Goal: Leave review/rating: Share an evaluation or opinion about a product, service, or content

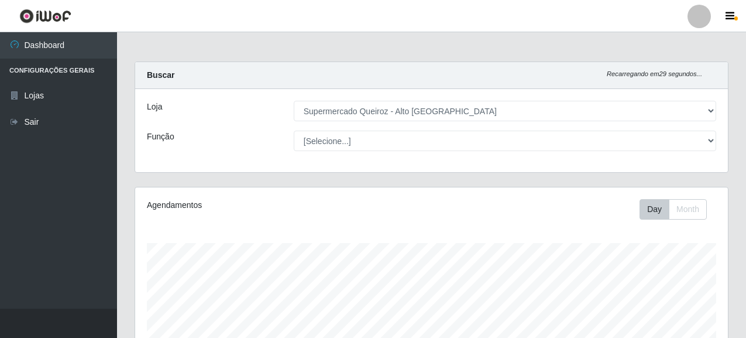
select select "496"
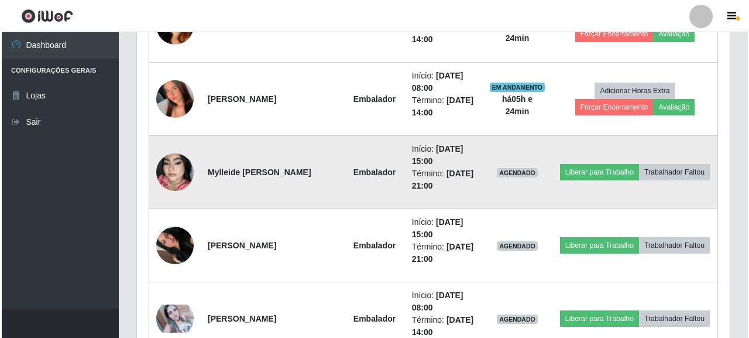
scroll to position [582, 0]
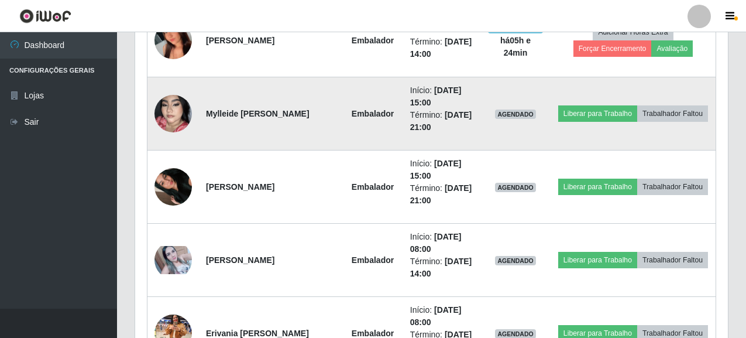
click at [172, 113] on img at bounding box center [173, 113] width 37 height 67
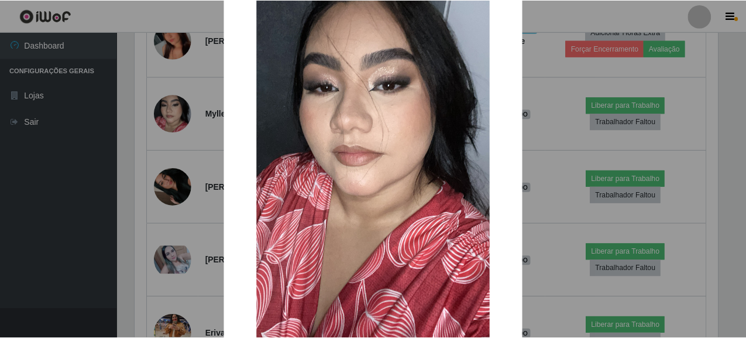
scroll to position [181, 0]
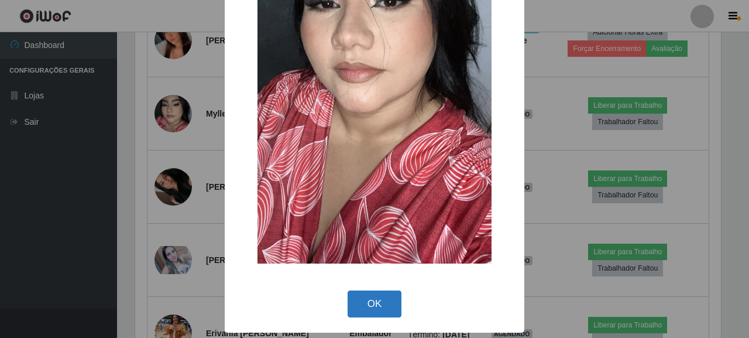
click at [365, 303] on button "OK" at bounding box center [375, 304] width 54 height 28
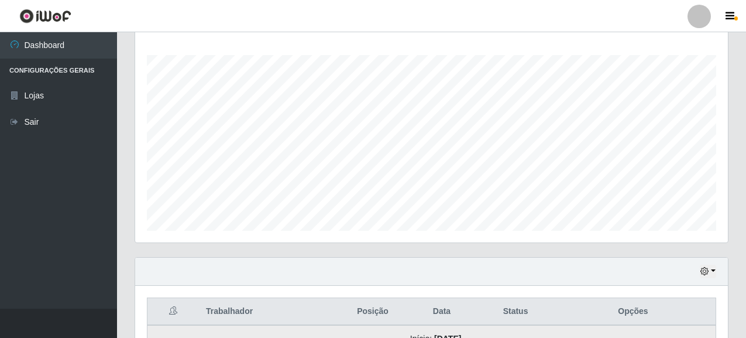
scroll to position [290, 0]
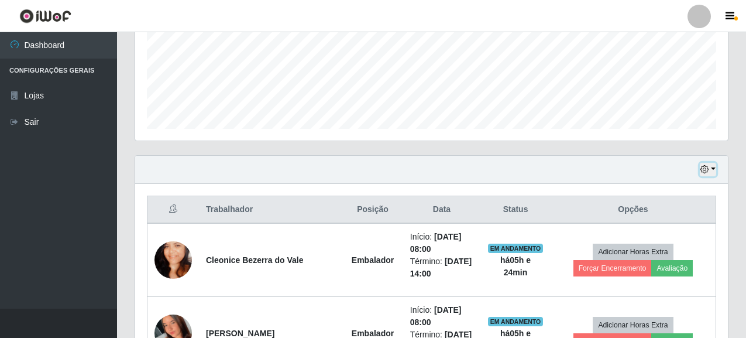
click at [709, 176] on button "button" at bounding box center [708, 169] width 16 height 13
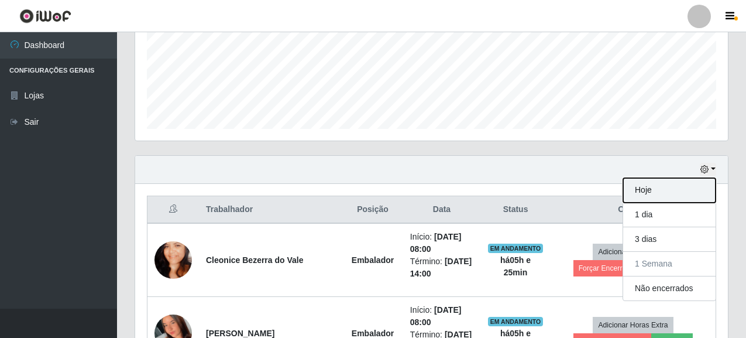
click at [660, 191] on button "Hoje" at bounding box center [669, 190] width 92 height 25
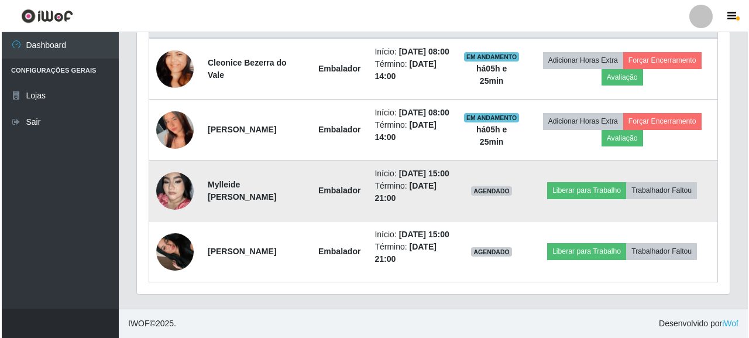
scroll to position [465, 0]
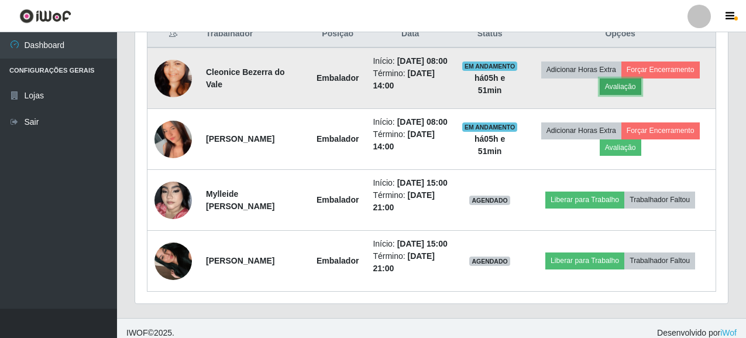
click at [625, 89] on button "Avaliação" at bounding box center [621, 86] width 42 height 16
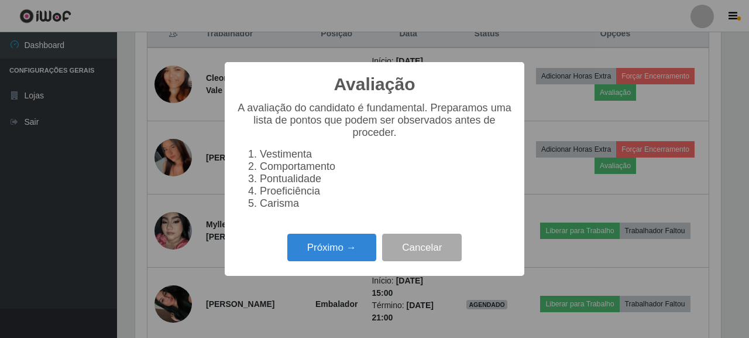
scroll to position [243, 586]
click at [328, 249] on button "Próximo →" at bounding box center [331, 248] width 89 height 28
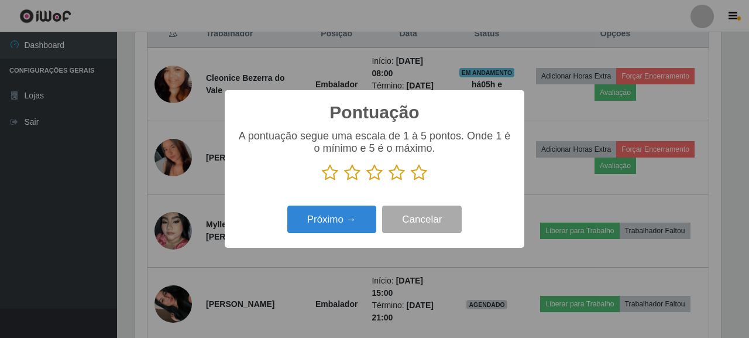
scroll to position [585122, 584779]
click at [416, 179] on icon at bounding box center [419, 173] width 16 height 18
click at [411, 181] on input "radio" at bounding box center [411, 181] width 0 height 0
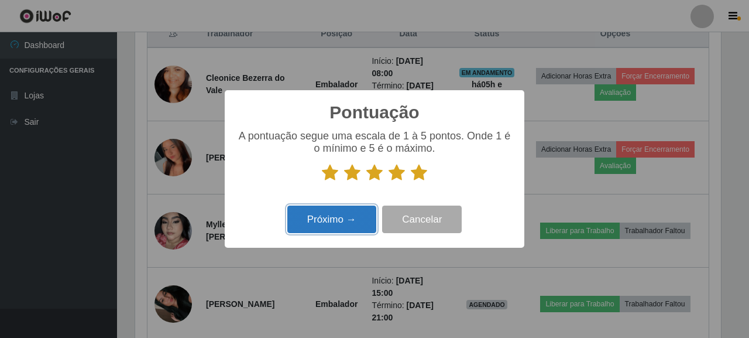
click at [318, 216] on button "Próximo →" at bounding box center [331, 219] width 89 height 28
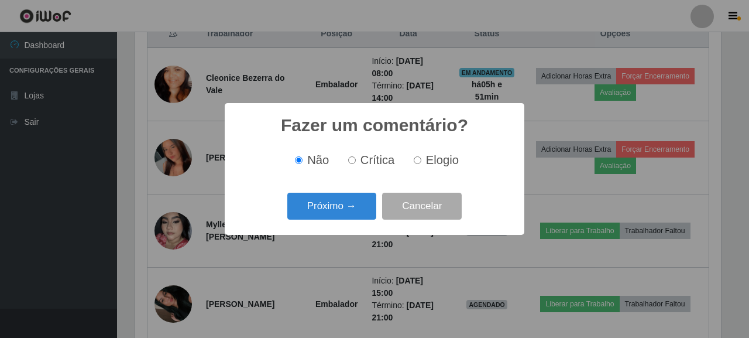
click at [318, 216] on button "Próximo →" at bounding box center [331, 207] width 89 height 28
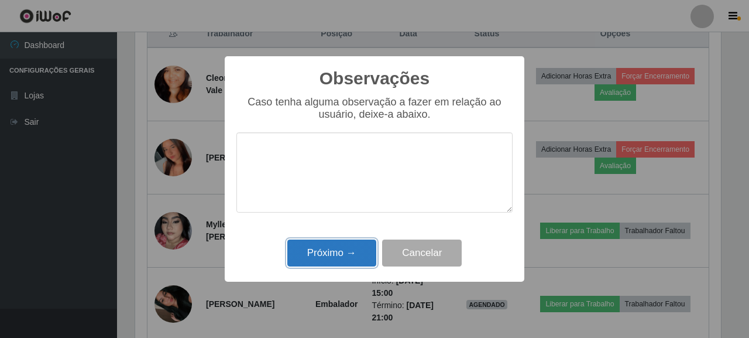
click at [334, 248] on button "Próximo →" at bounding box center [331, 253] width 89 height 28
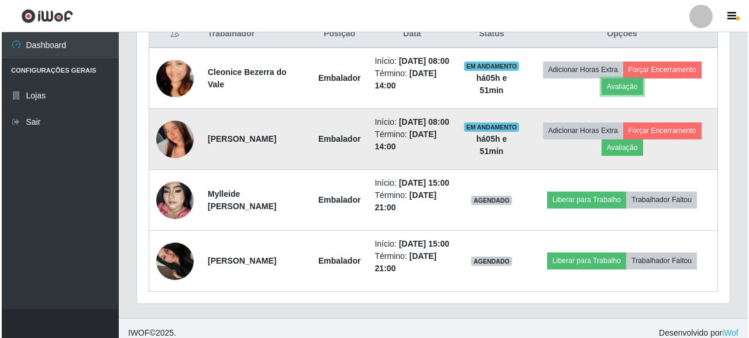
scroll to position [243, 593]
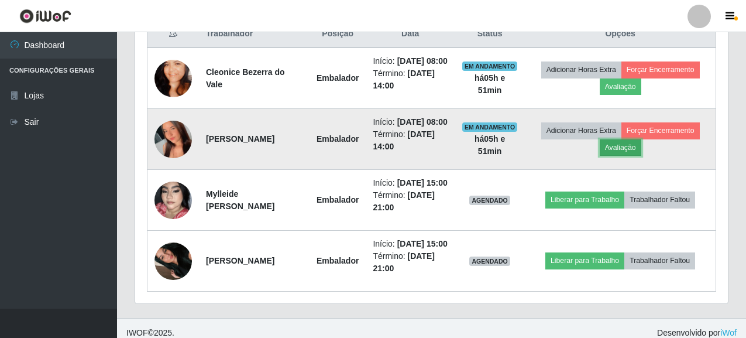
click at [634, 156] on button "Avaliação" at bounding box center [621, 147] width 42 height 16
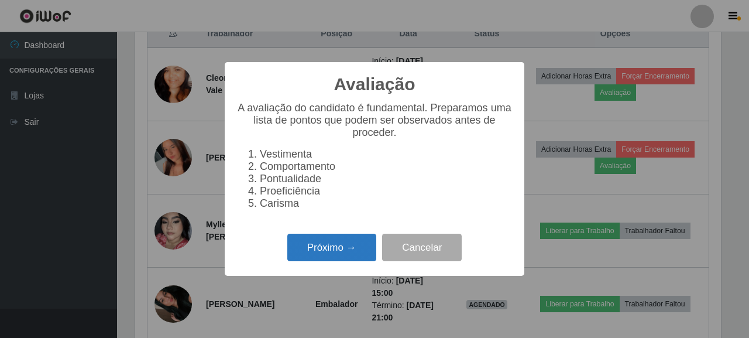
click at [321, 258] on button "Próximo →" at bounding box center [331, 248] width 89 height 28
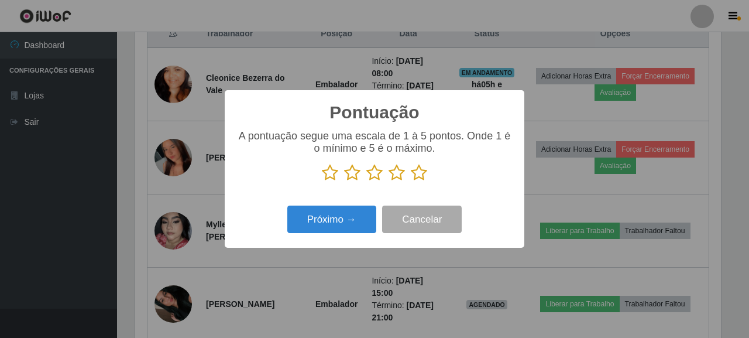
scroll to position [585122, 584779]
click at [426, 166] on icon at bounding box center [419, 173] width 16 height 18
click at [411, 181] on input "radio" at bounding box center [411, 181] width 0 height 0
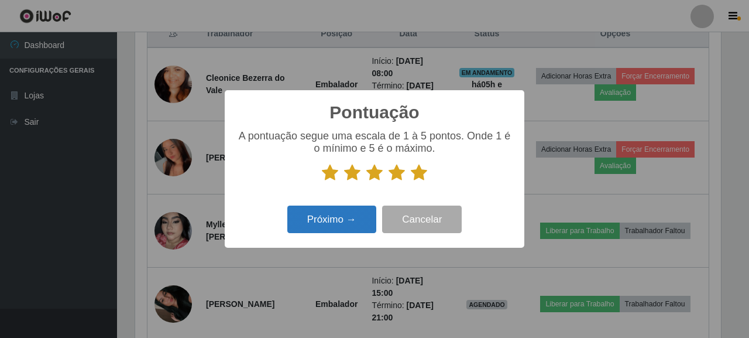
drag, startPoint x: 357, startPoint y: 200, endPoint x: 345, endPoint y: 215, distance: 18.7
click at [354, 202] on div "Pontuação × A pontuação segue uma escala de 1 à 5 pontos. Onde 1 é o mínimo e 5…" at bounding box center [375, 168] width 300 height 157
click at [345, 215] on button "Próximo →" at bounding box center [331, 219] width 89 height 28
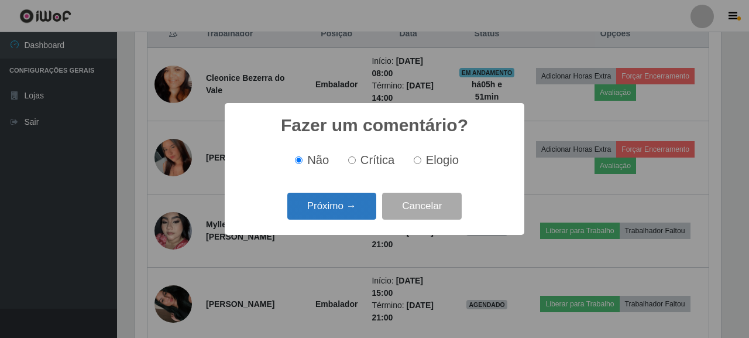
click at [305, 196] on button "Próximo →" at bounding box center [331, 207] width 89 height 28
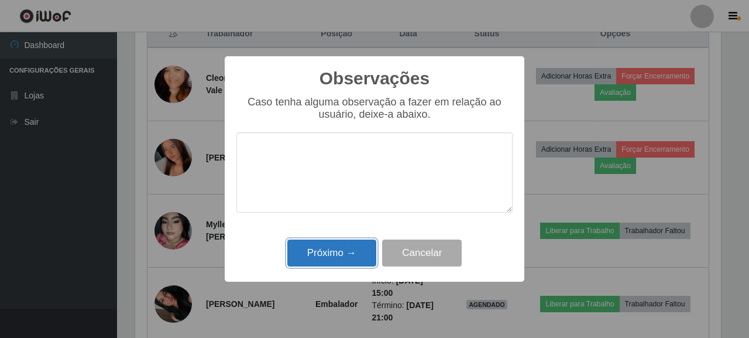
click at [308, 250] on button "Próximo →" at bounding box center [331, 253] width 89 height 28
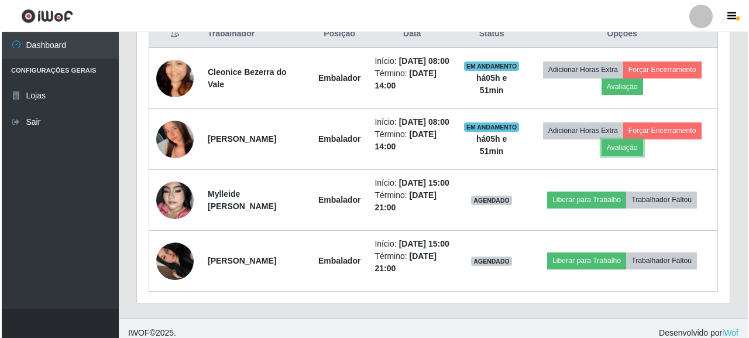
scroll to position [243, 593]
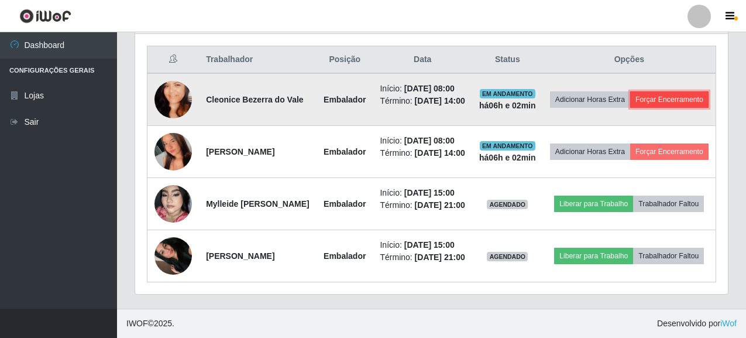
click at [649, 92] on button "Forçar Encerramento" at bounding box center [669, 99] width 78 height 16
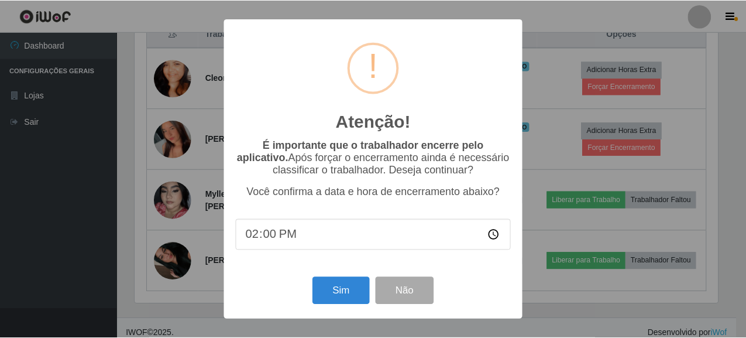
scroll to position [243, 586]
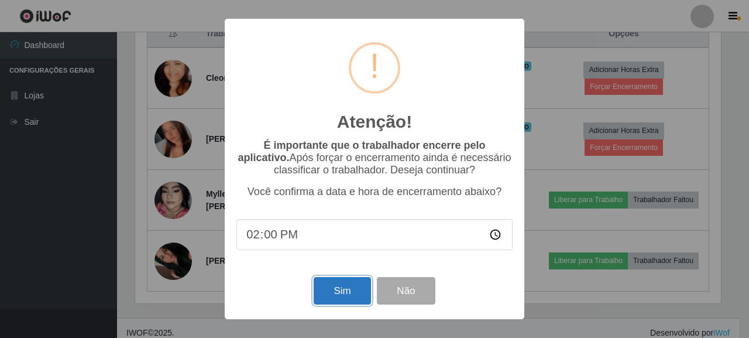
click at [338, 286] on button "Sim" at bounding box center [342, 291] width 57 height 28
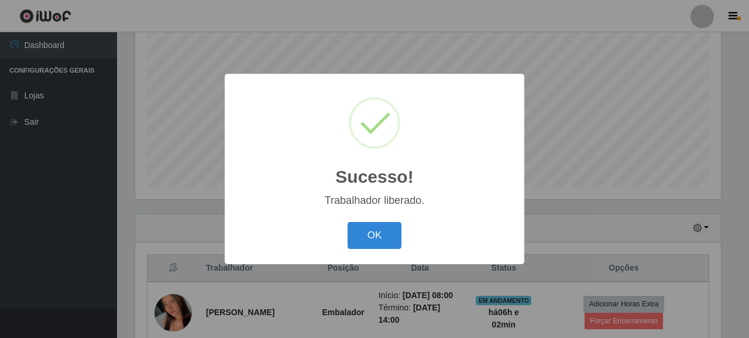
click at [344, 243] on div "OK Cancel" at bounding box center [374, 234] width 276 height 33
click at [386, 239] on button "OK" at bounding box center [375, 236] width 54 height 28
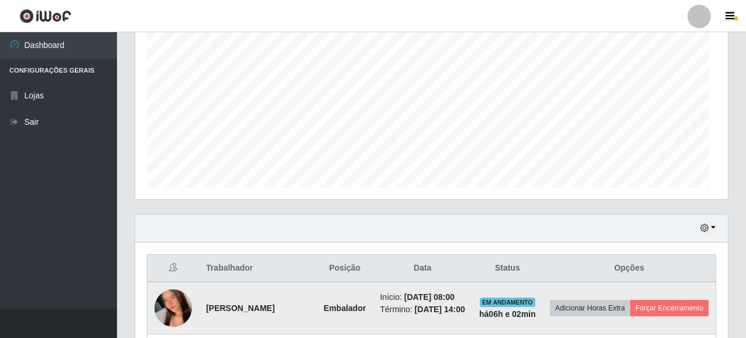
scroll to position [243, 593]
click at [643, 316] on button "Forçar Encerramento" at bounding box center [669, 308] width 78 height 16
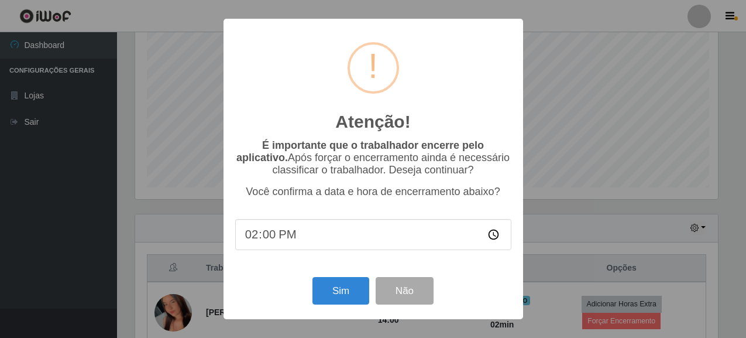
scroll to position [243, 586]
click at [339, 288] on button "Sim" at bounding box center [342, 291] width 57 height 28
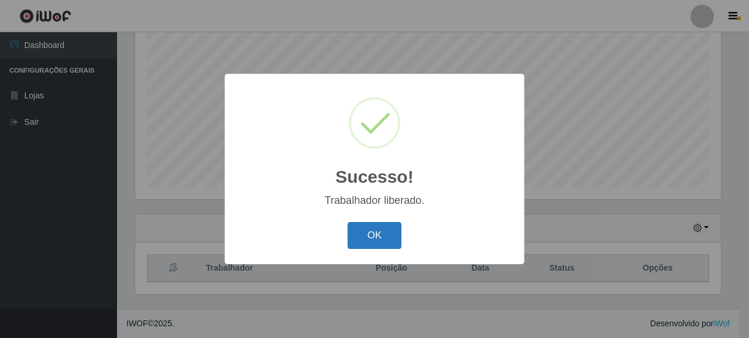
click at [392, 234] on button "OK" at bounding box center [375, 236] width 54 height 28
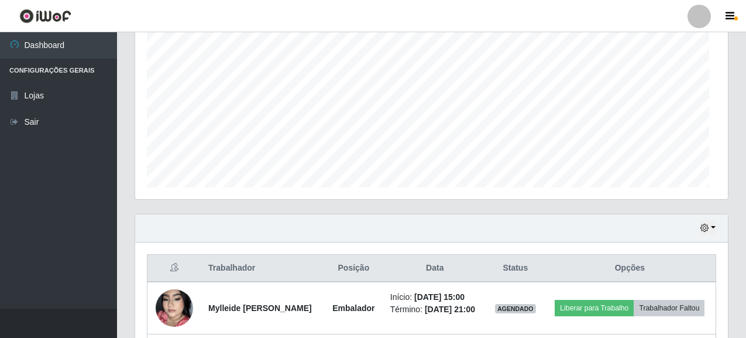
scroll to position [243, 593]
